Goal: Find specific fact

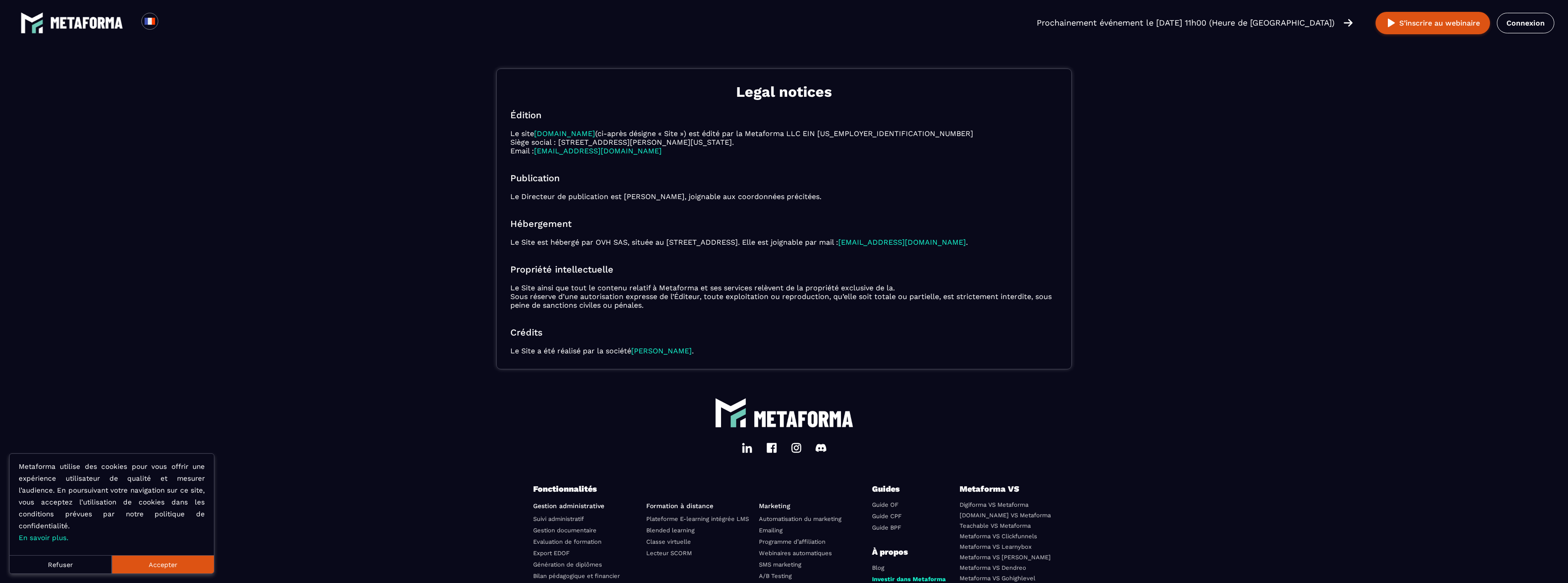
click at [77, 23] on img at bounding box center [86, 23] width 73 height 12
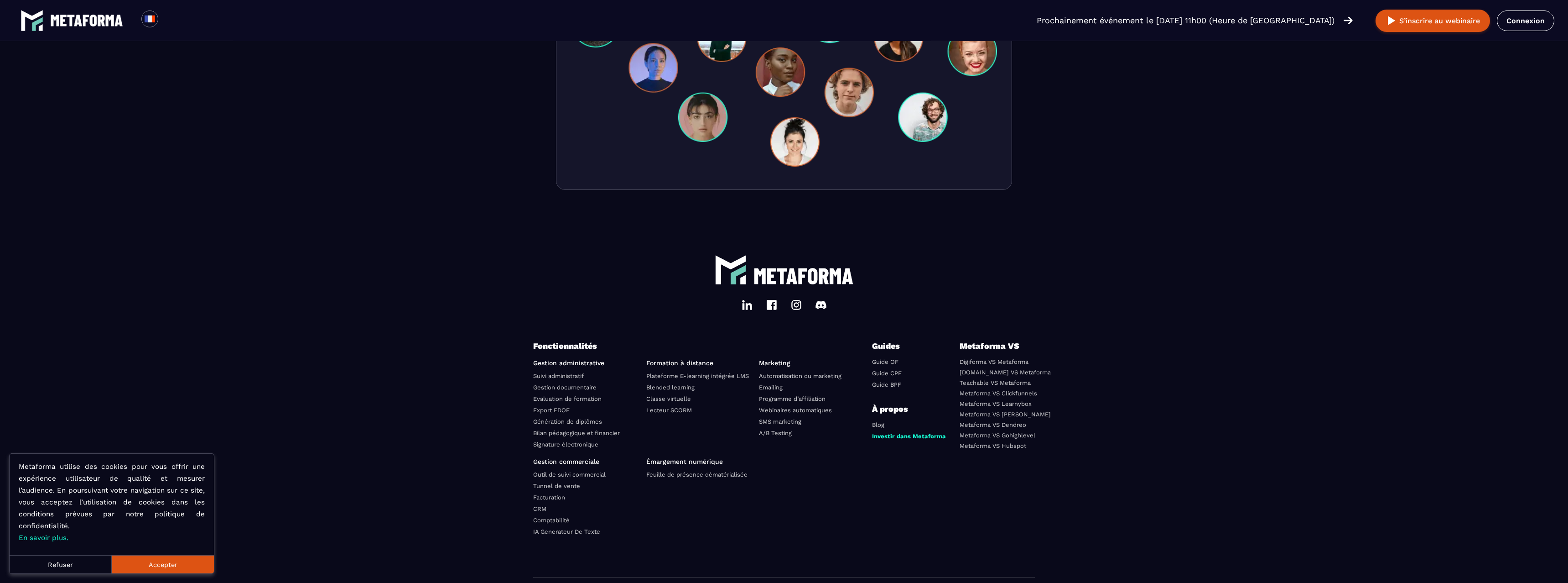
scroll to position [3015, 0]
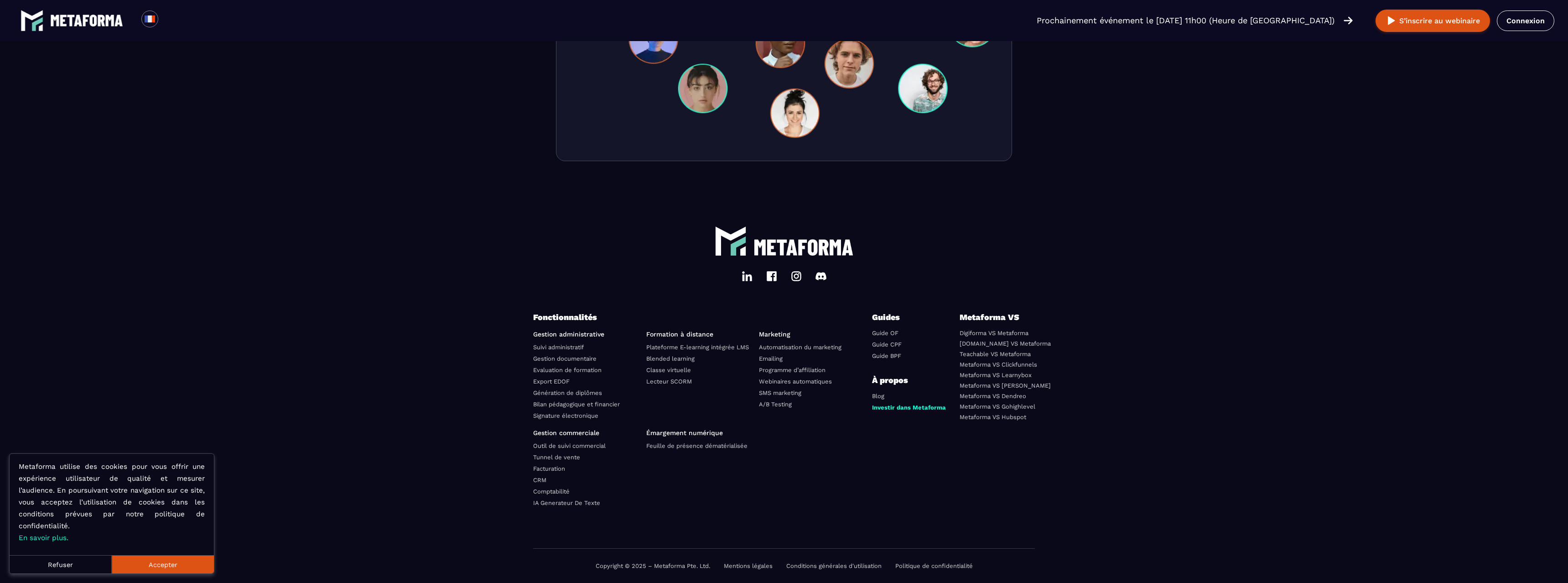
click at [880, 396] on link "Blog" at bounding box center [878, 395] width 12 height 7
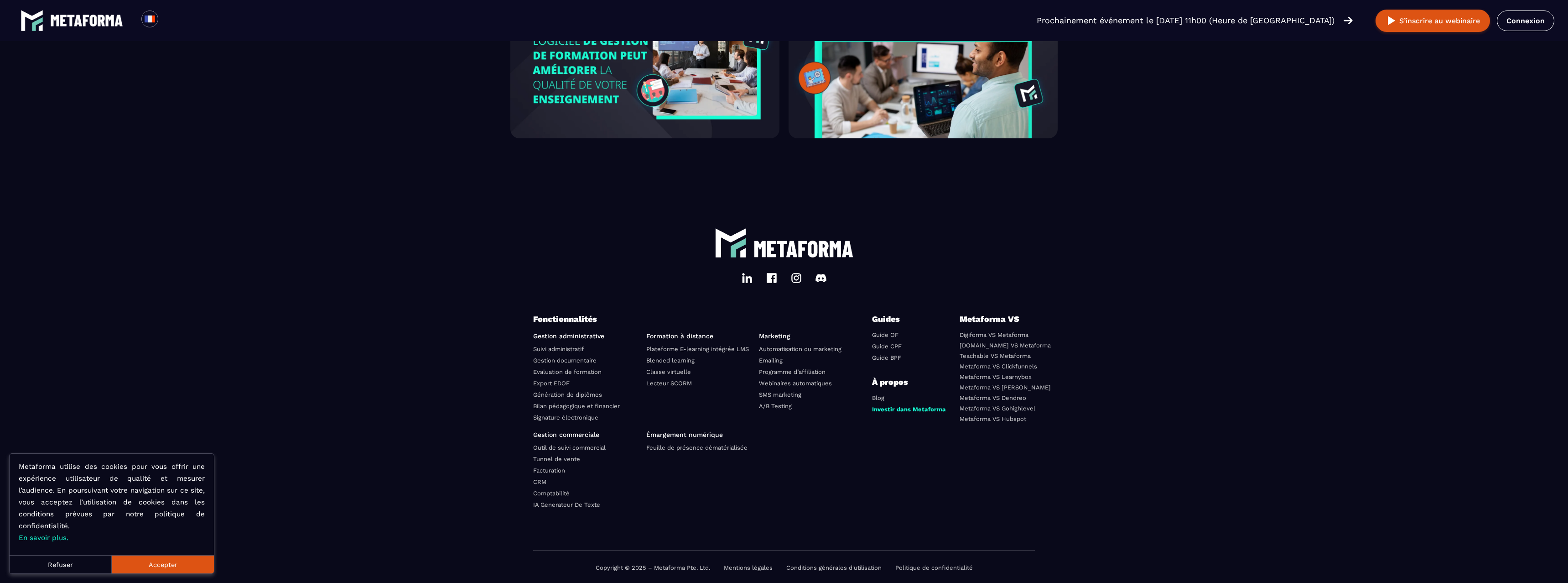
scroll to position [2702, 0]
click at [888, 332] on link "Guide OF" at bounding box center [885, 333] width 26 height 7
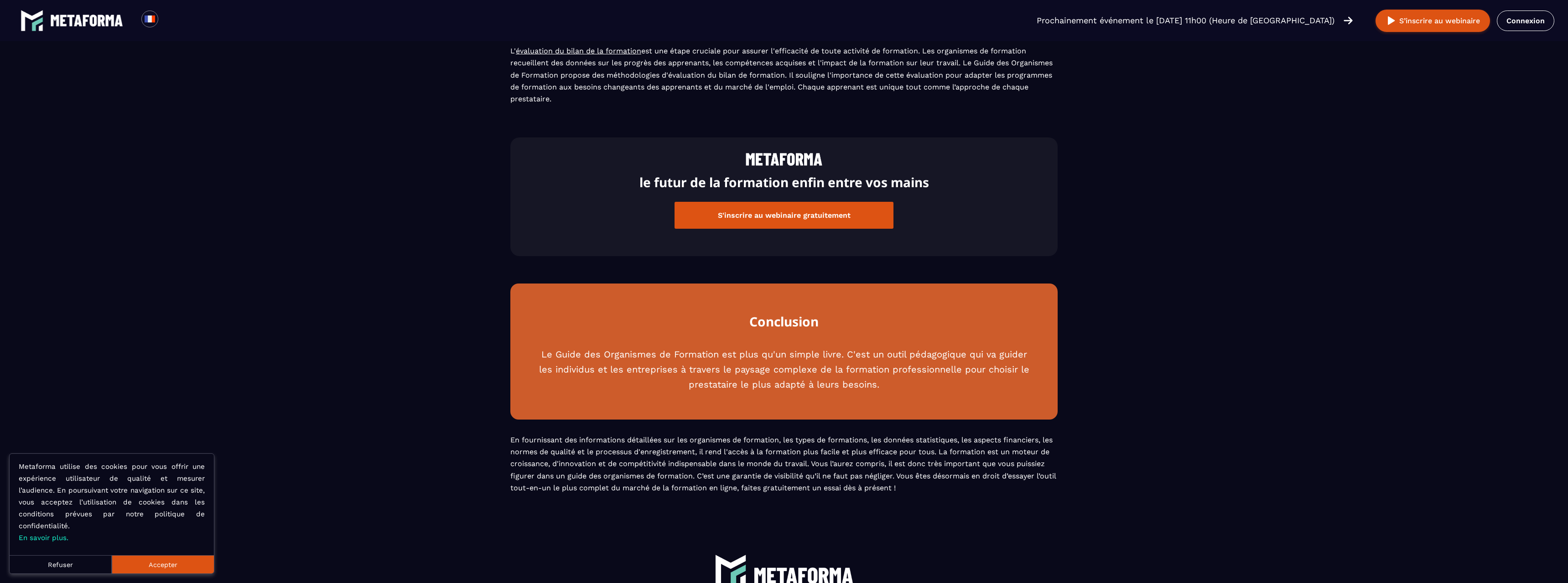
scroll to position [1446, 0]
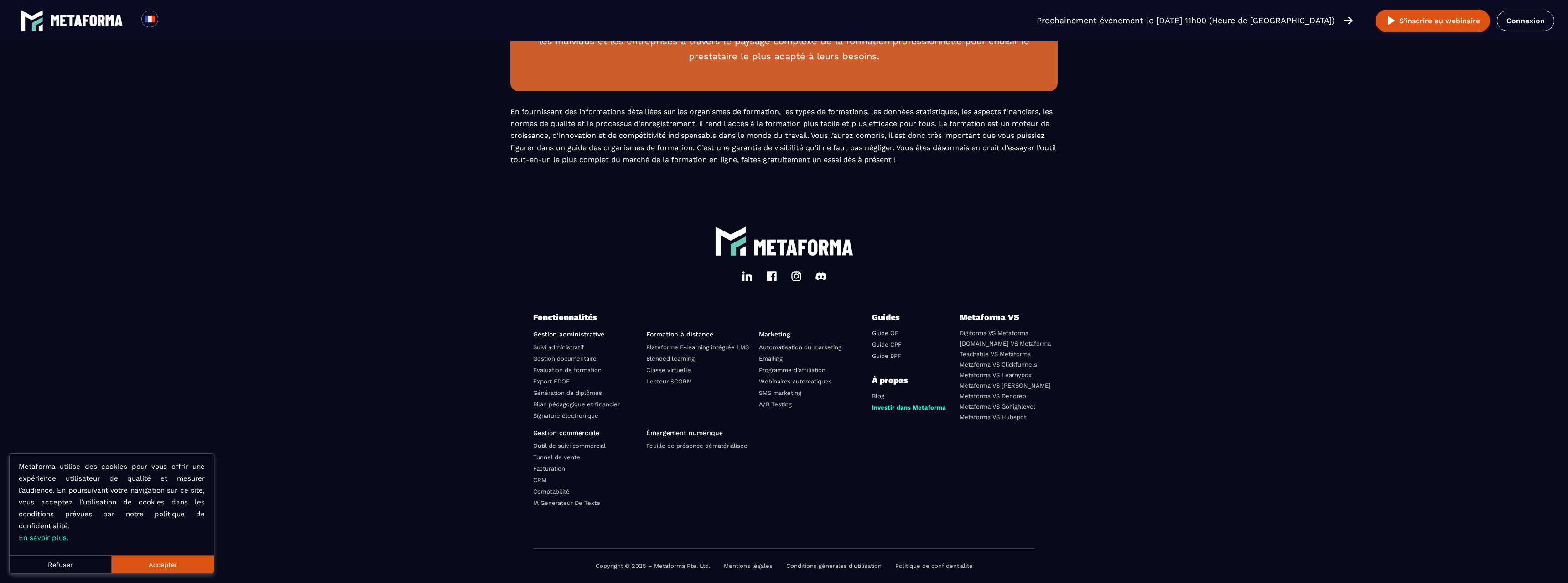
click at [741, 566] on link "Mentions légales" at bounding box center [748, 565] width 49 height 7
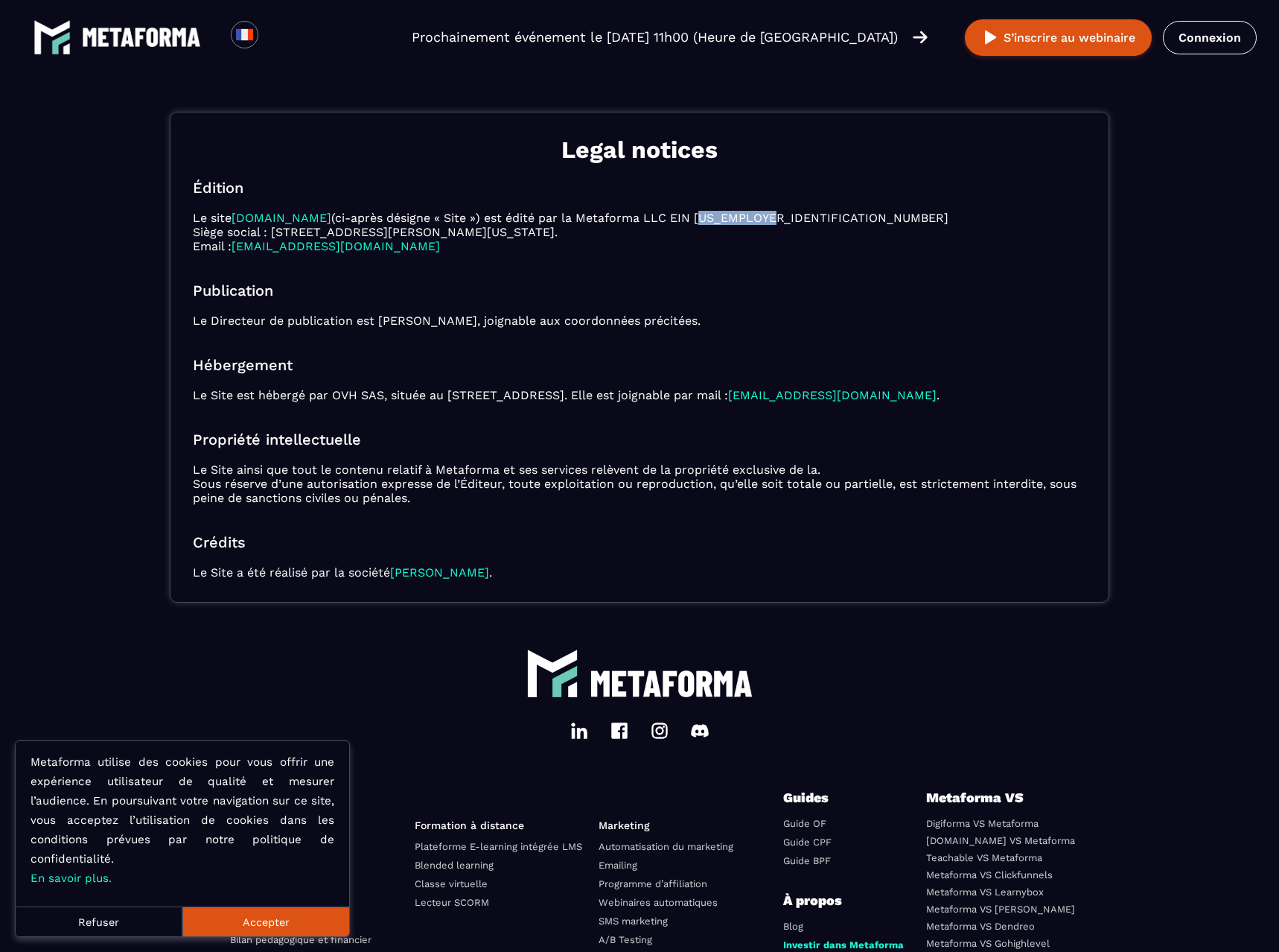
drag, startPoint x: 685, startPoint y: 205, endPoint x: 750, endPoint y: 206, distance: 65.0
click at [750, 211] on p "Le site [DOMAIN_NAME] (ci-après désigne « Site ») est édité par la Metaforma LL…" at bounding box center [639, 232] width 893 height 43
copy p "[US_EMPLOYER_IDENTIFICATION_NUMBER]"
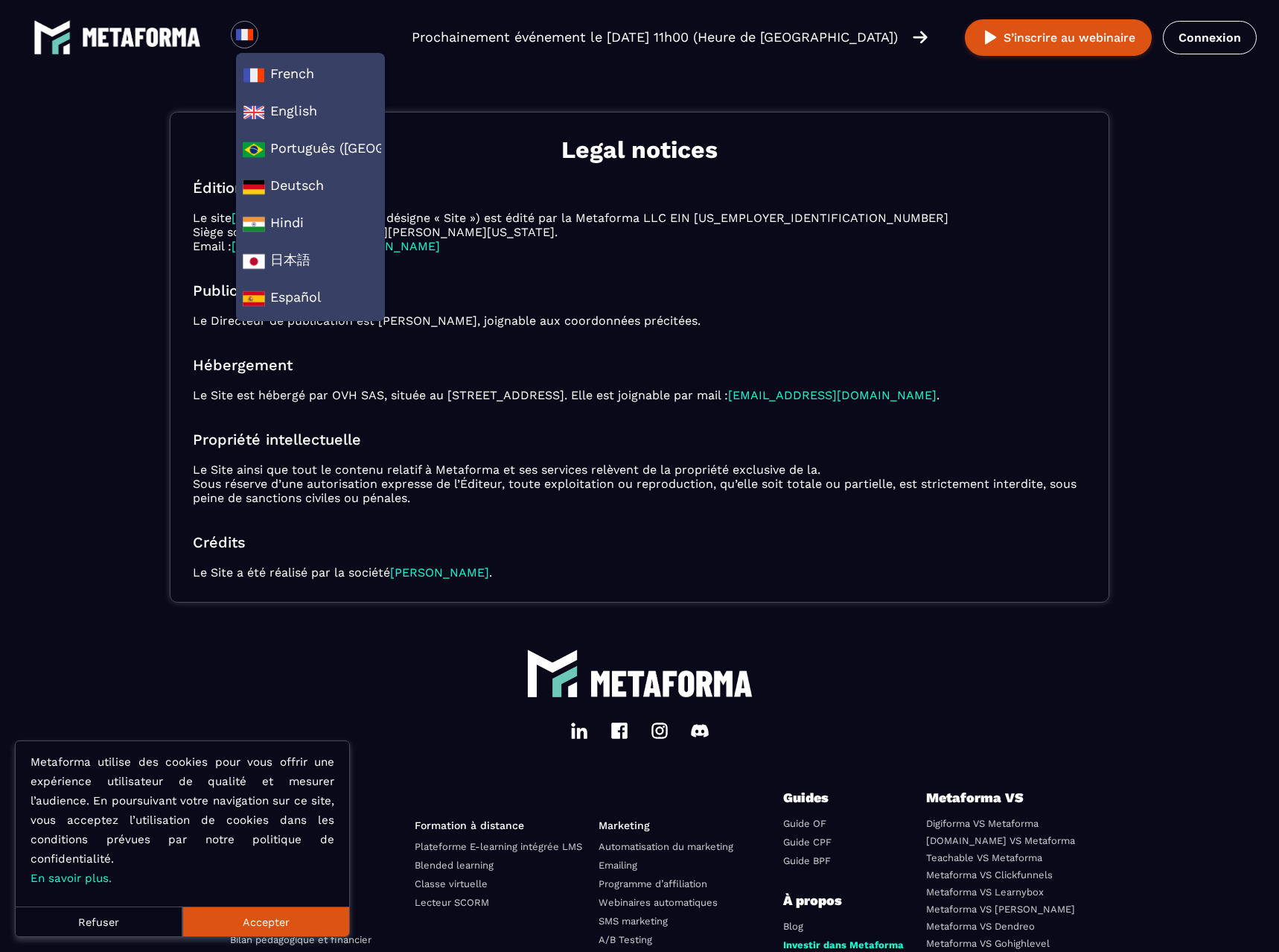
click at [720, 462] on p "Le Site ainsi que tout le contenu relatif à Metaforma et ses services relèvent …" at bounding box center [639, 483] width 893 height 43
click at [564, 371] on div "Legal notices Édition Le site [DOMAIN_NAME] (ci-après désigne « Site ») est édi…" at bounding box center [640, 357] width 940 height 491
